Goal: Task Accomplishment & Management: Complete application form

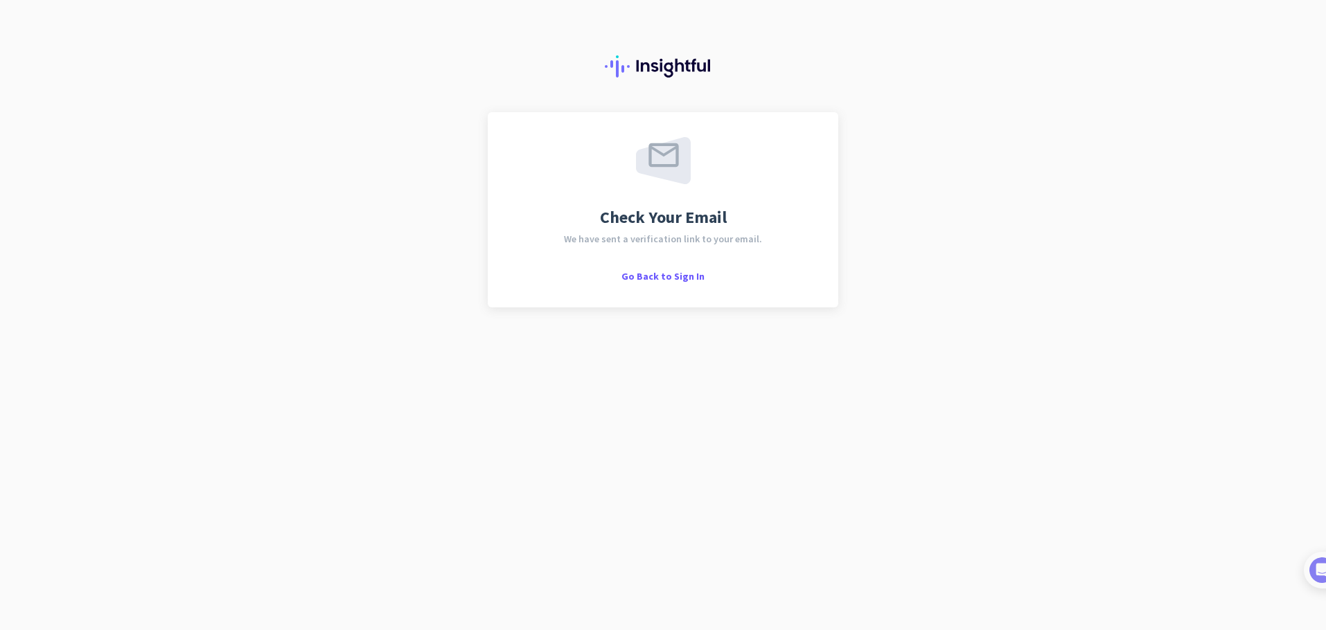
click at [152, 209] on div "Check Your Email We have sent a verification link to your email. Go Back to Sig…" at bounding box center [663, 315] width 1326 height 630
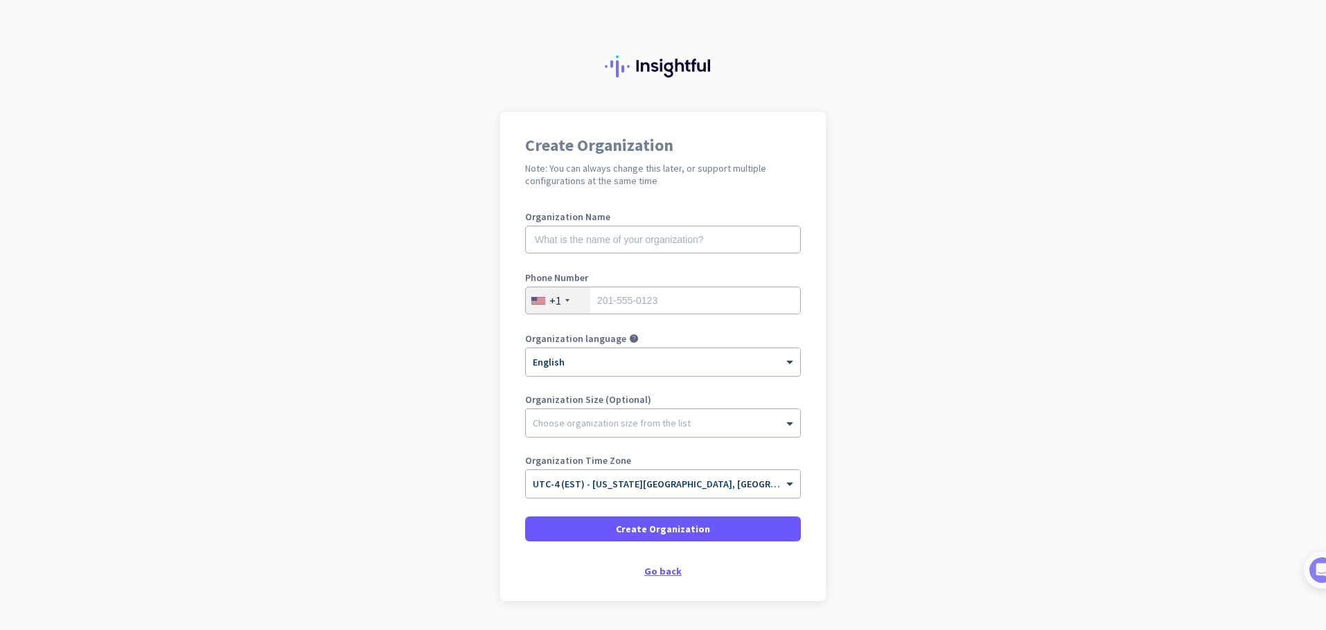
click at [666, 571] on div "Go back" at bounding box center [663, 572] width 276 height 10
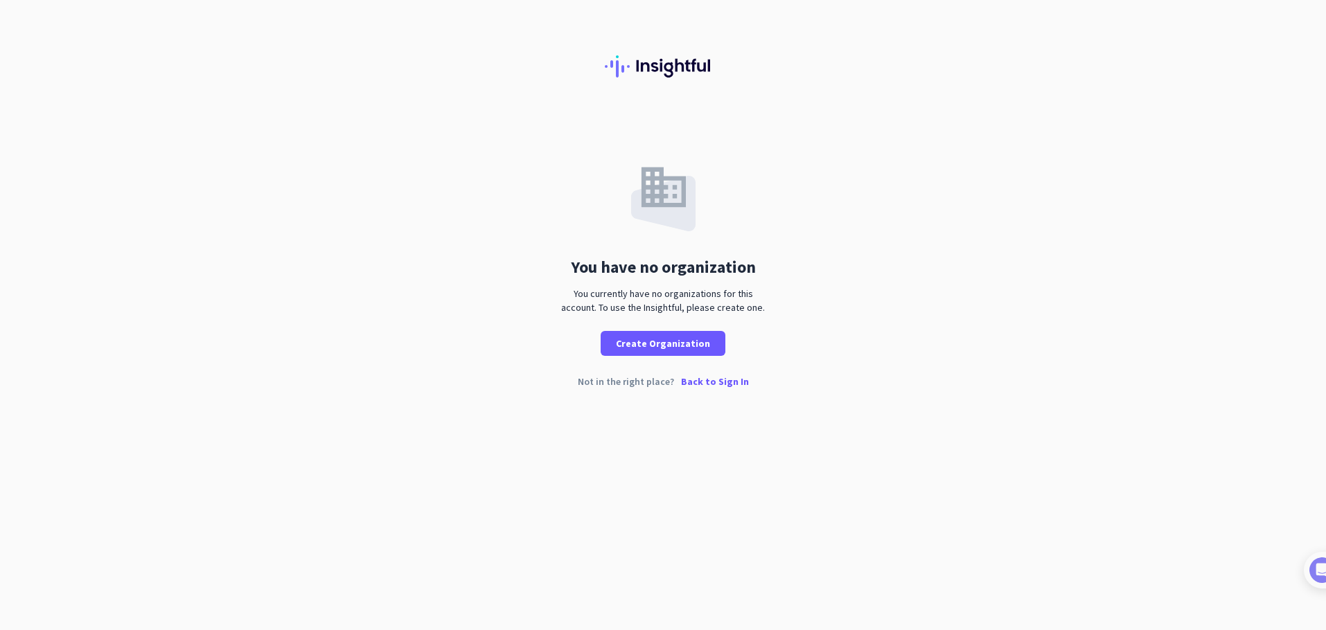
click at [700, 387] on p "Back to Sign In" at bounding box center [715, 382] width 68 height 10
